Goal: Transaction & Acquisition: Purchase product/service

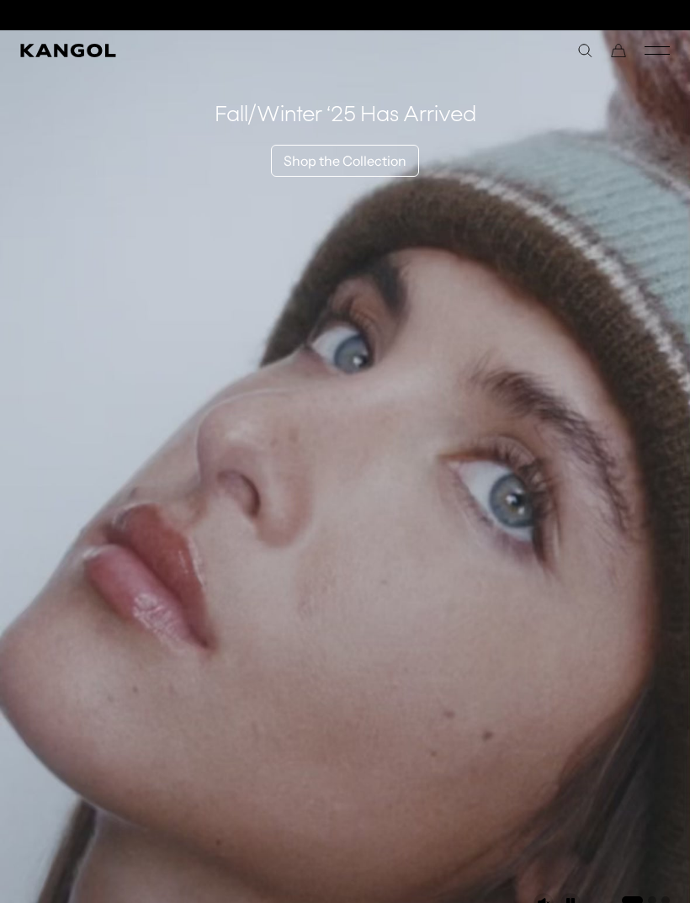
scroll to position [0, 347]
click at [659, 49] on icon "Mobile Menu" at bounding box center [656, 50] width 25 height 15
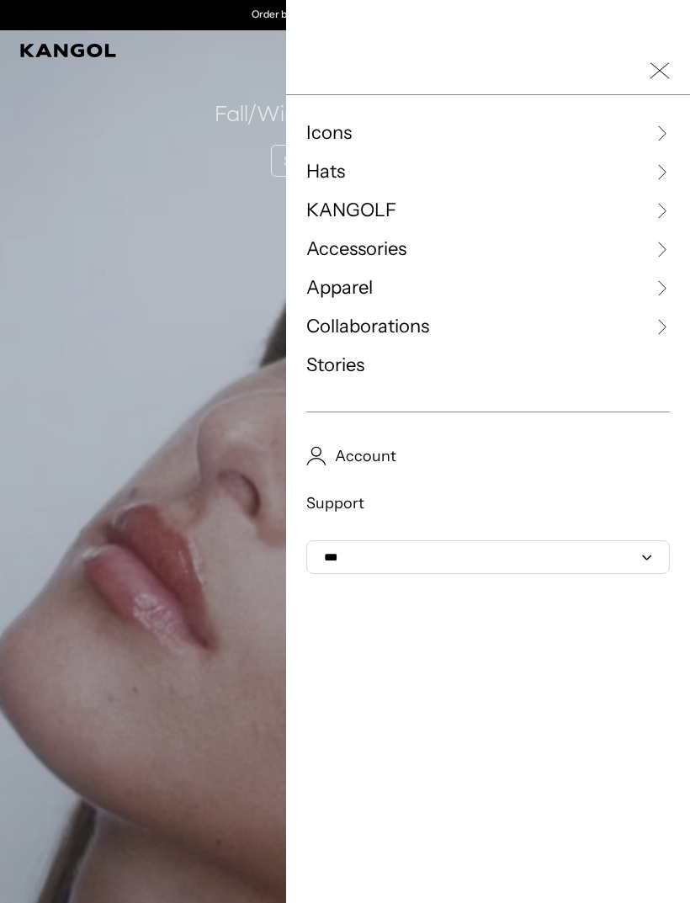
click at [352, 290] on span "Apparel" at bounding box center [339, 287] width 66 height 25
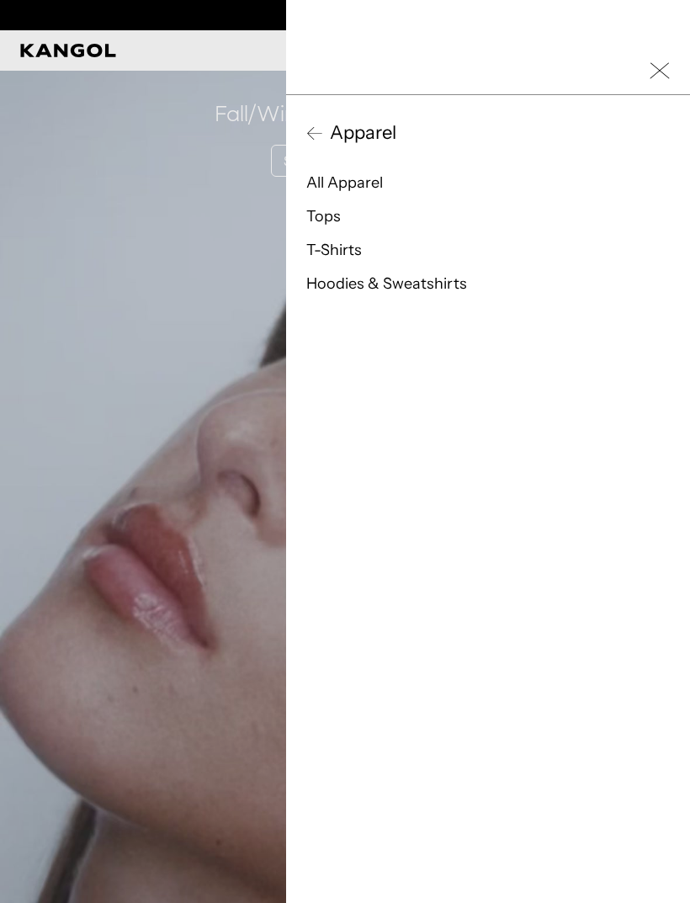
scroll to position [0, 0]
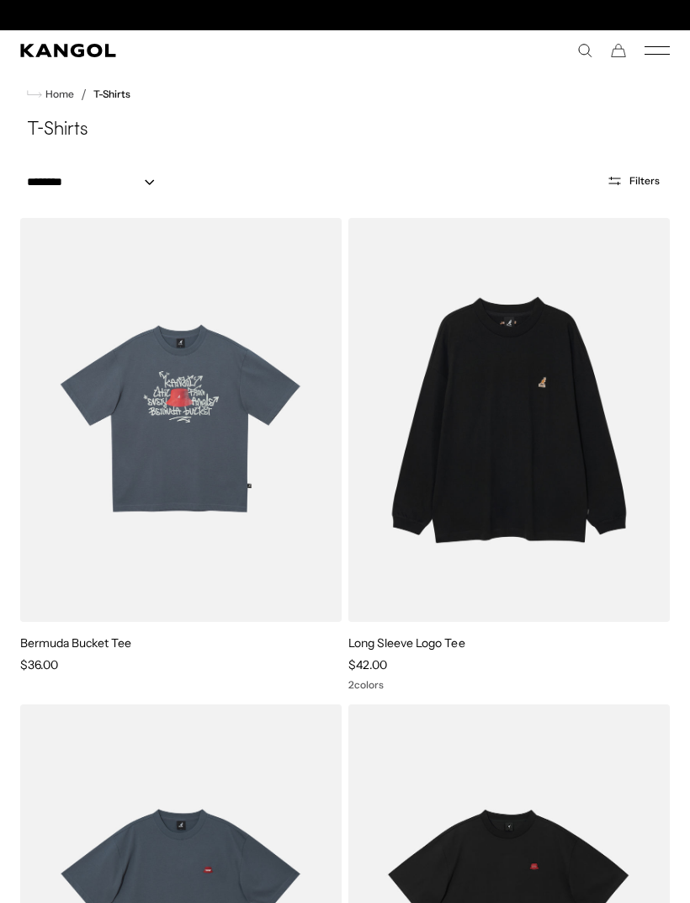
click at [655, 49] on icon "Mobile Menu" at bounding box center [656, 50] width 25 height 15
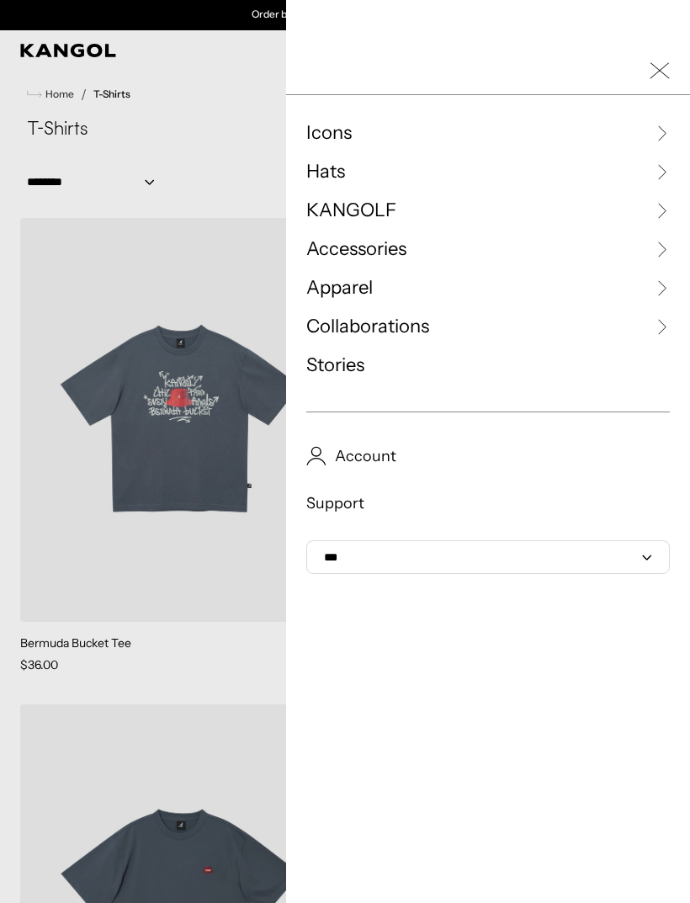
click at [358, 289] on span "Apparel" at bounding box center [339, 287] width 66 height 25
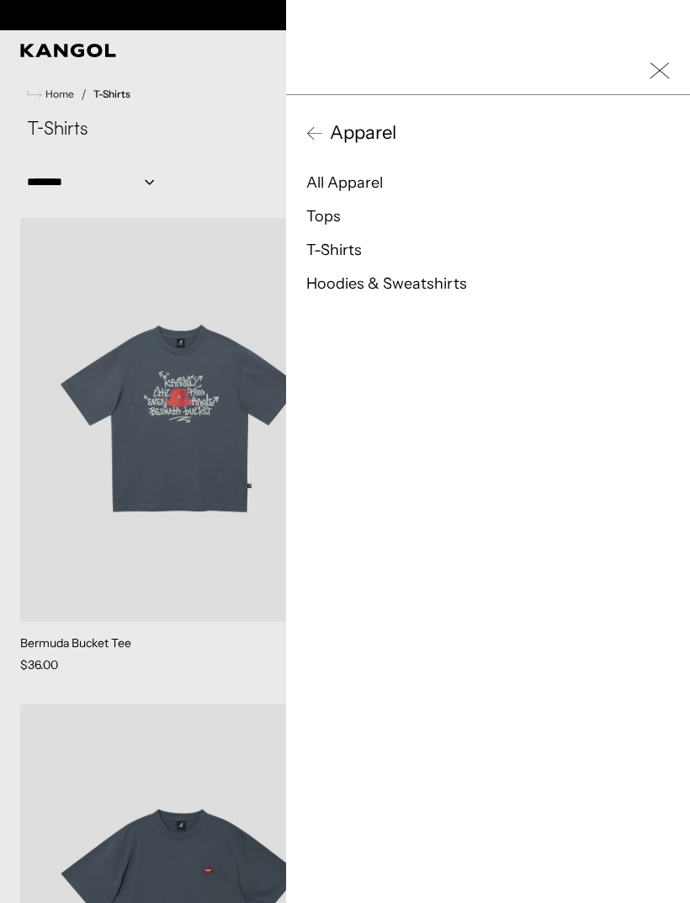
scroll to position [0, 0]
click at [344, 248] on link "T-Shirts" at bounding box center [334, 250] width 56 height 19
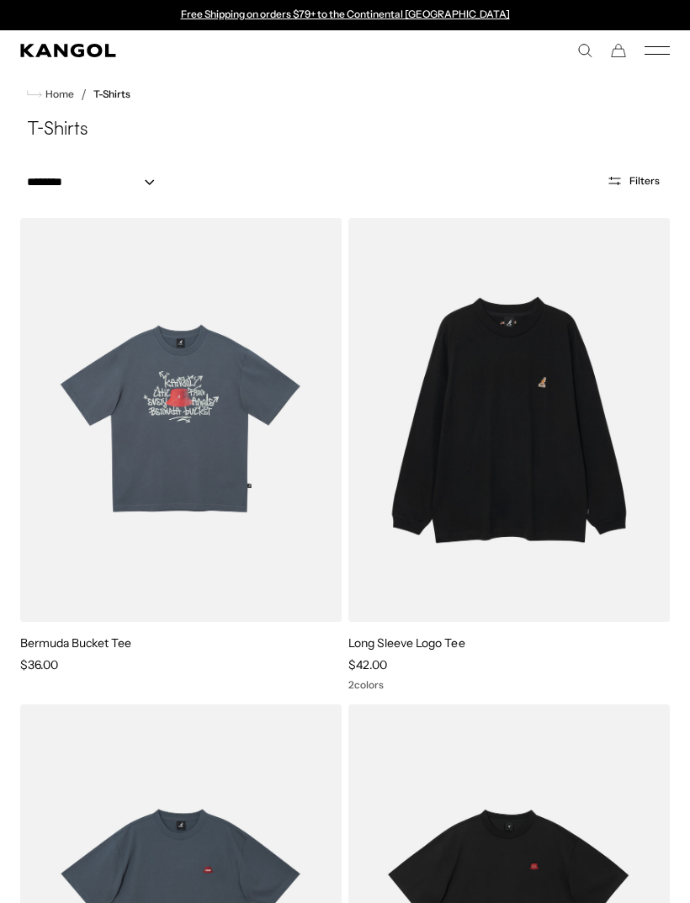
click at [659, 45] on icon "Mobile Menu" at bounding box center [656, 50] width 25 height 15
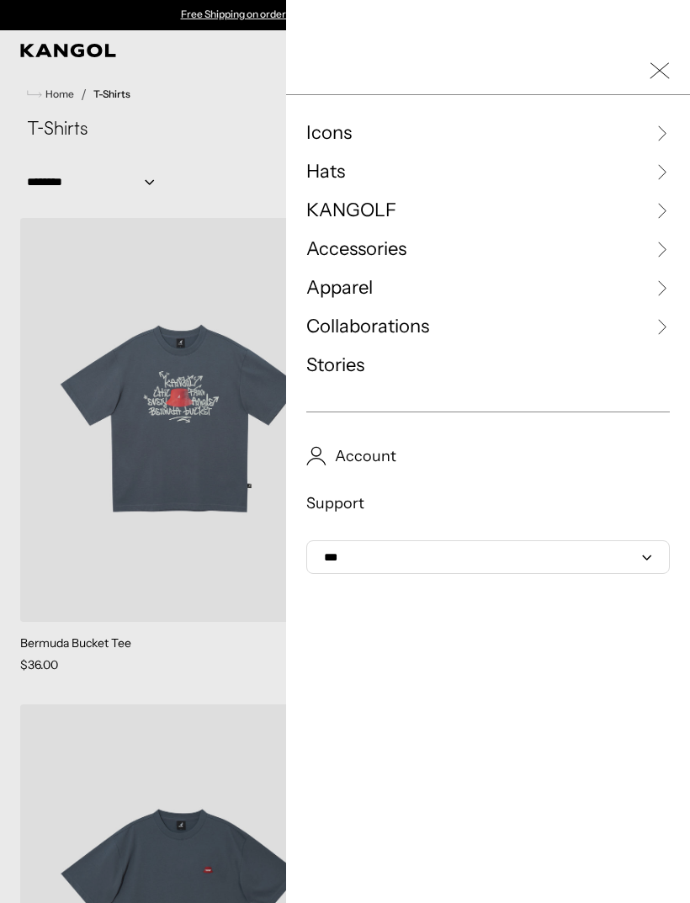
click at [84, 615] on div at bounding box center [345, 451] width 690 height 903
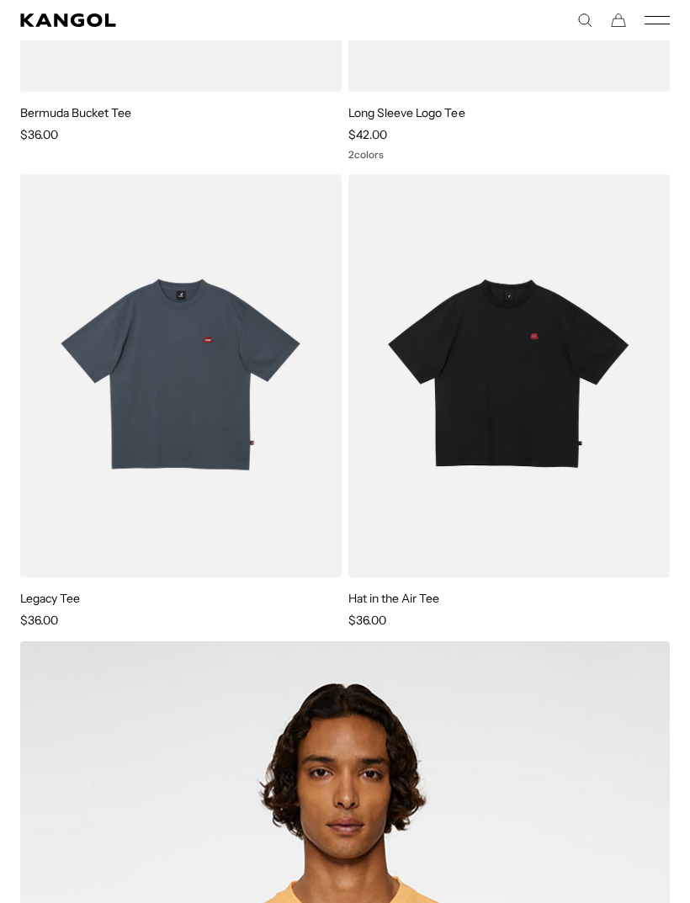
click at [0, 0] on img at bounding box center [0, 0] width 0 height 0
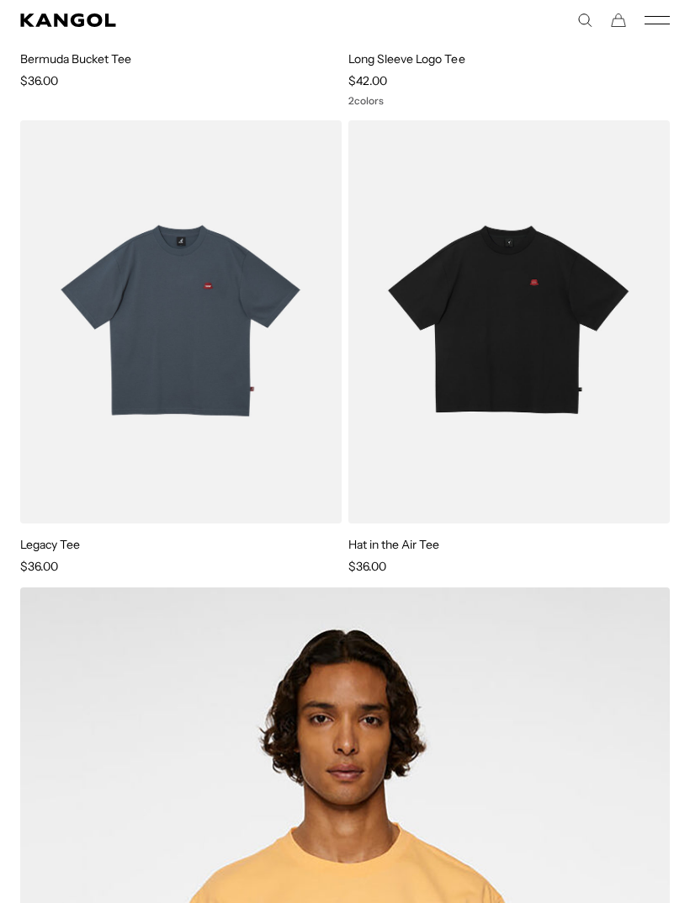
scroll to position [0, 347]
click at [0, 0] on img at bounding box center [0, 0] width 0 height 0
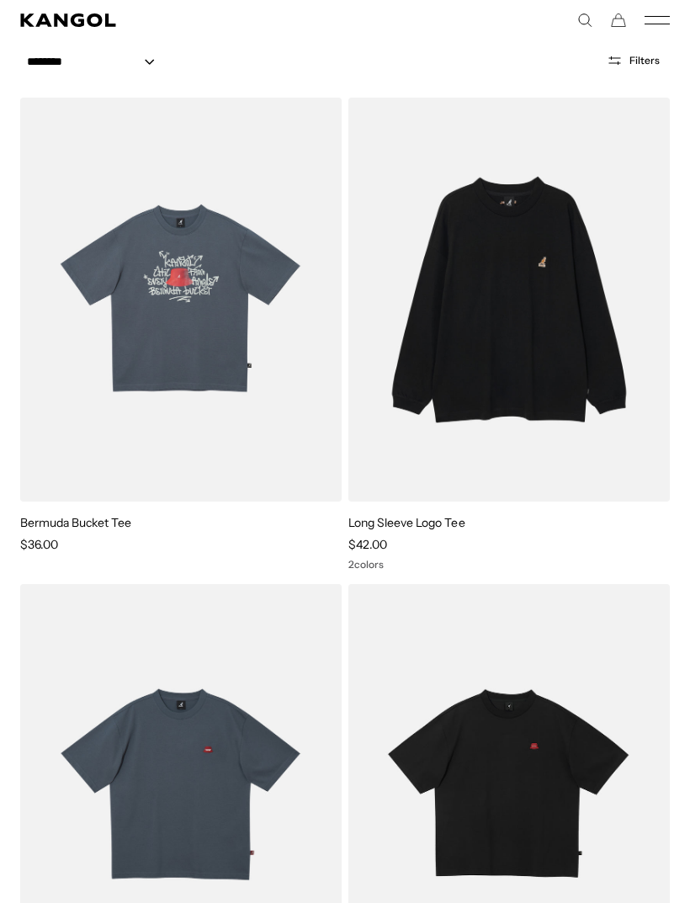
scroll to position [77, 0]
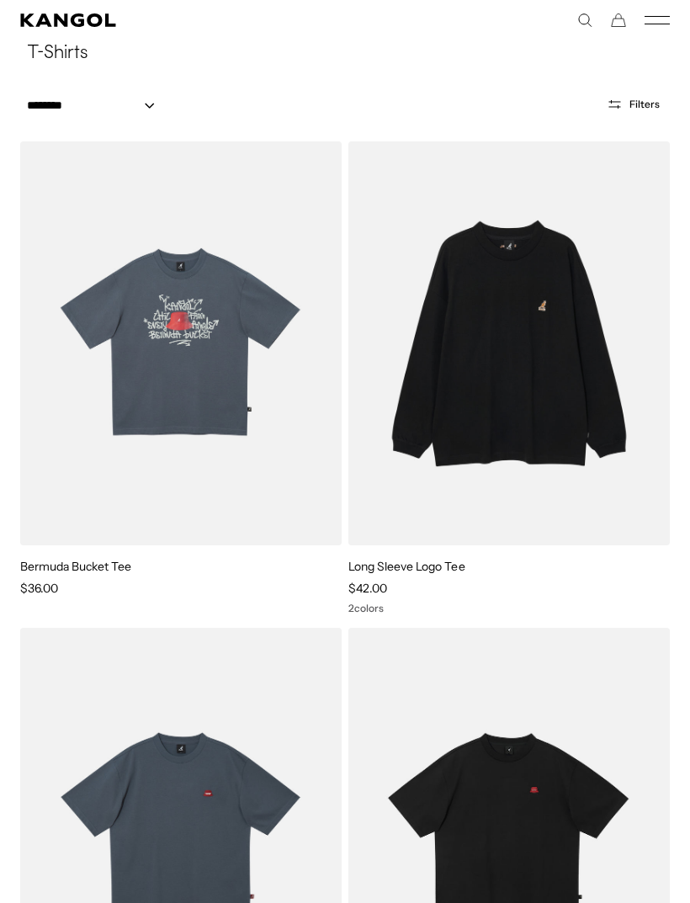
click at [669, 13] on icon "Mobile Menu" at bounding box center [656, 20] width 25 height 15
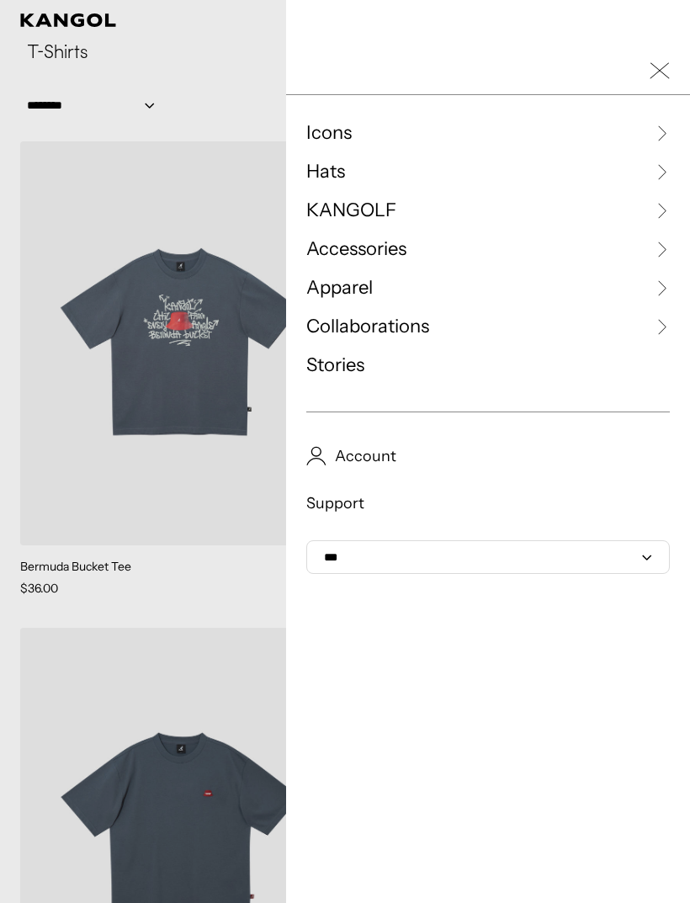
scroll to position [0, 0]
click at [371, 293] on span "Apparel" at bounding box center [339, 287] width 66 height 25
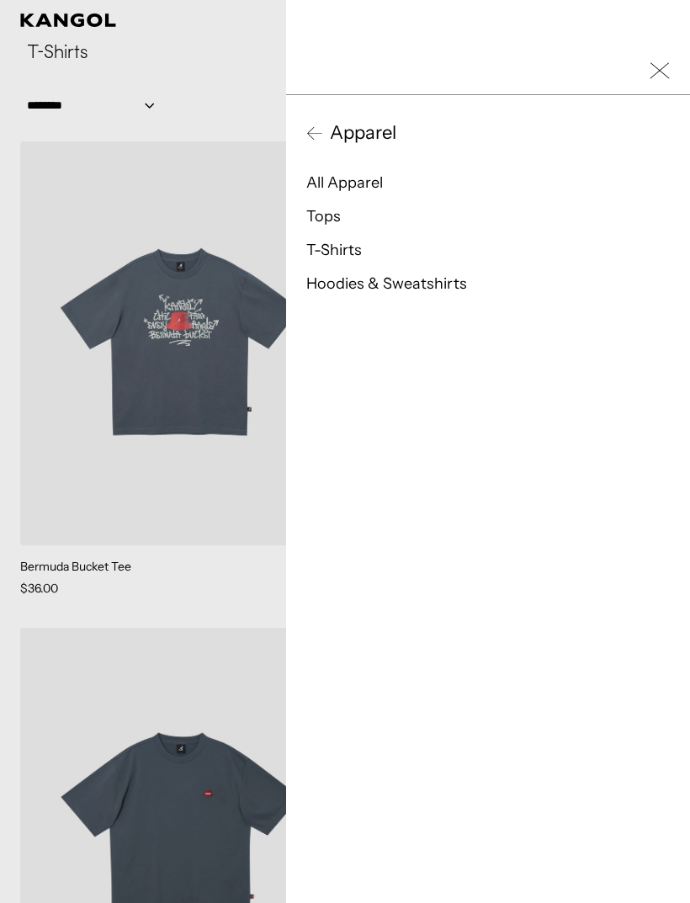
click at [432, 285] on link "Hoodies & Sweatshirts" at bounding box center [386, 283] width 161 height 19
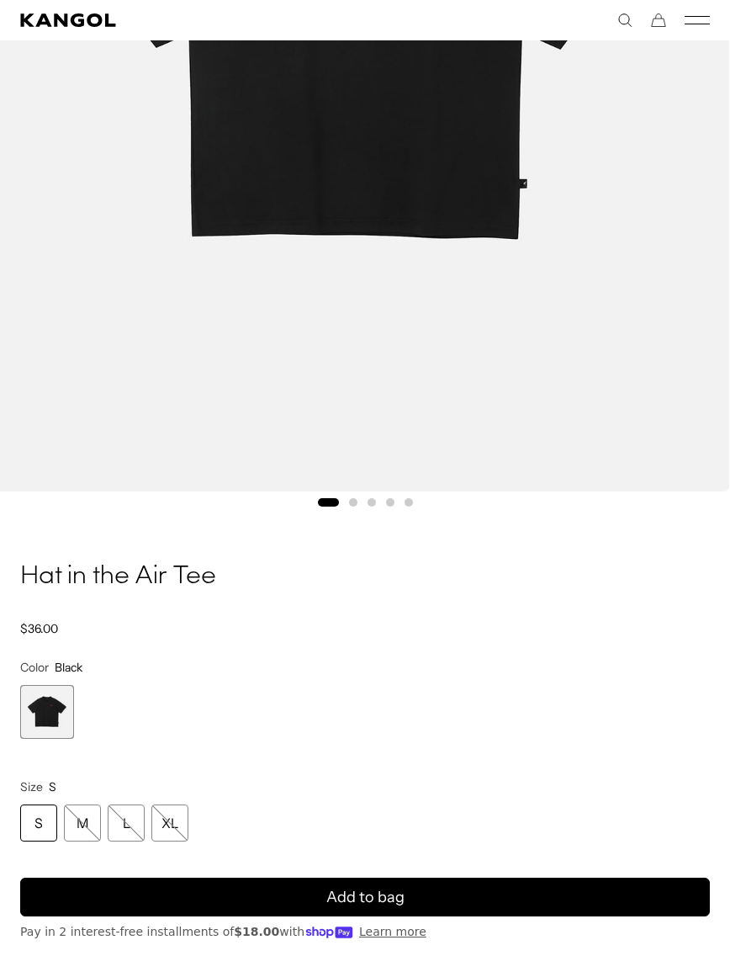
scroll to position [580, 0]
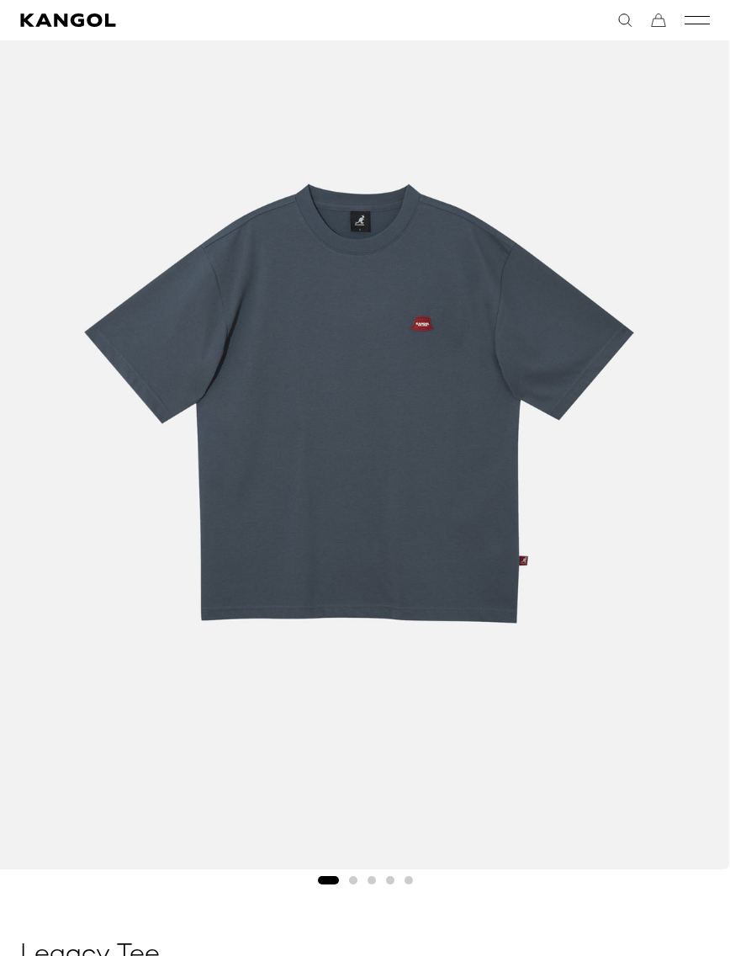
scroll to position [0, 347]
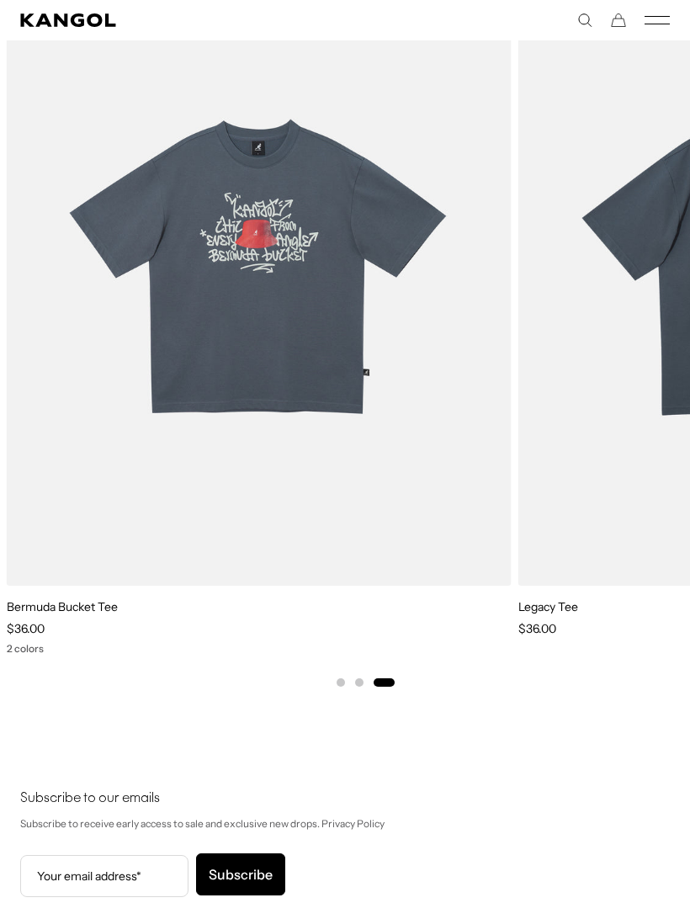
click at [0, 0] on img "3 of 3" at bounding box center [0, 0] width 0 height 0
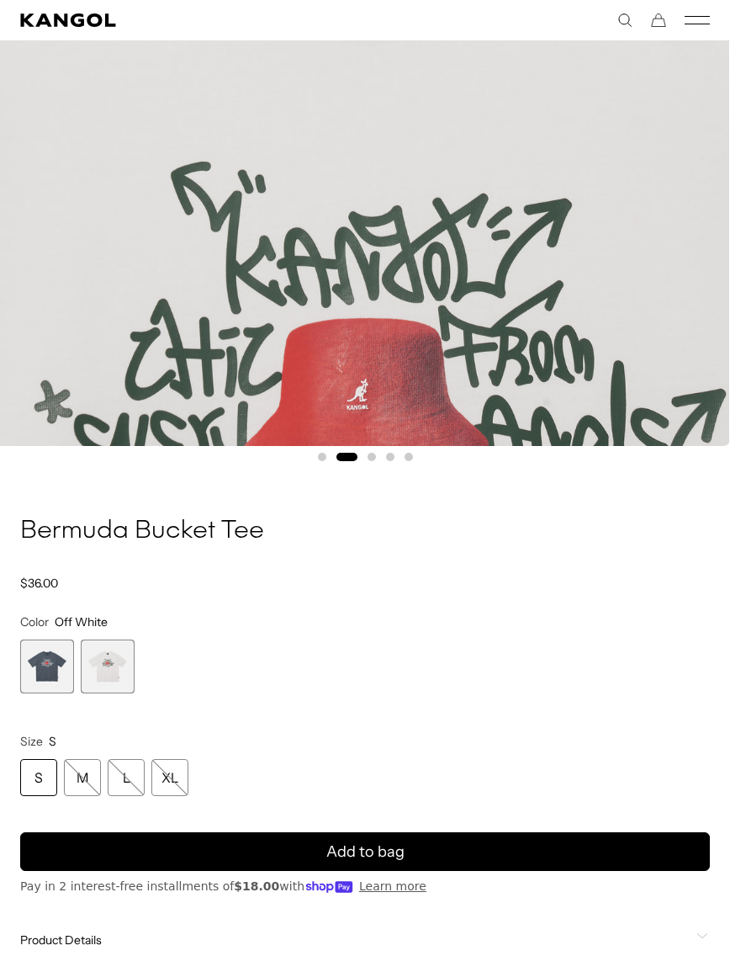
scroll to position [0, 347]
click at [31, 647] on span "1 of 2" at bounding box center [47, 666] width 54 height 54
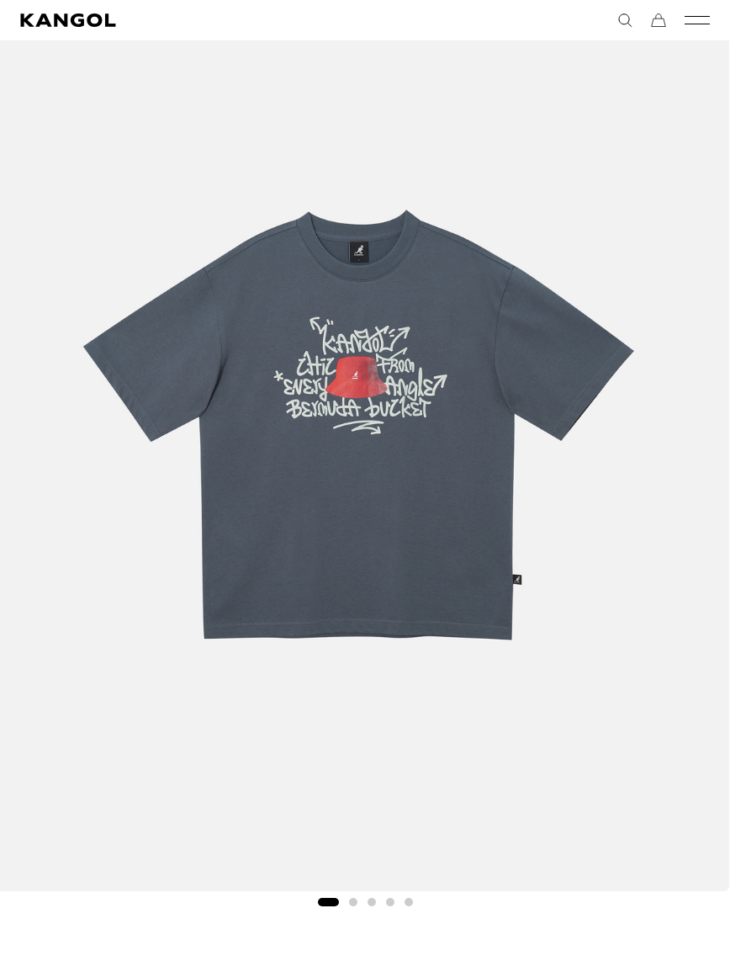
scroll to position [157, 0]
